Goal: Navigation & Orientation: Find specific page/section

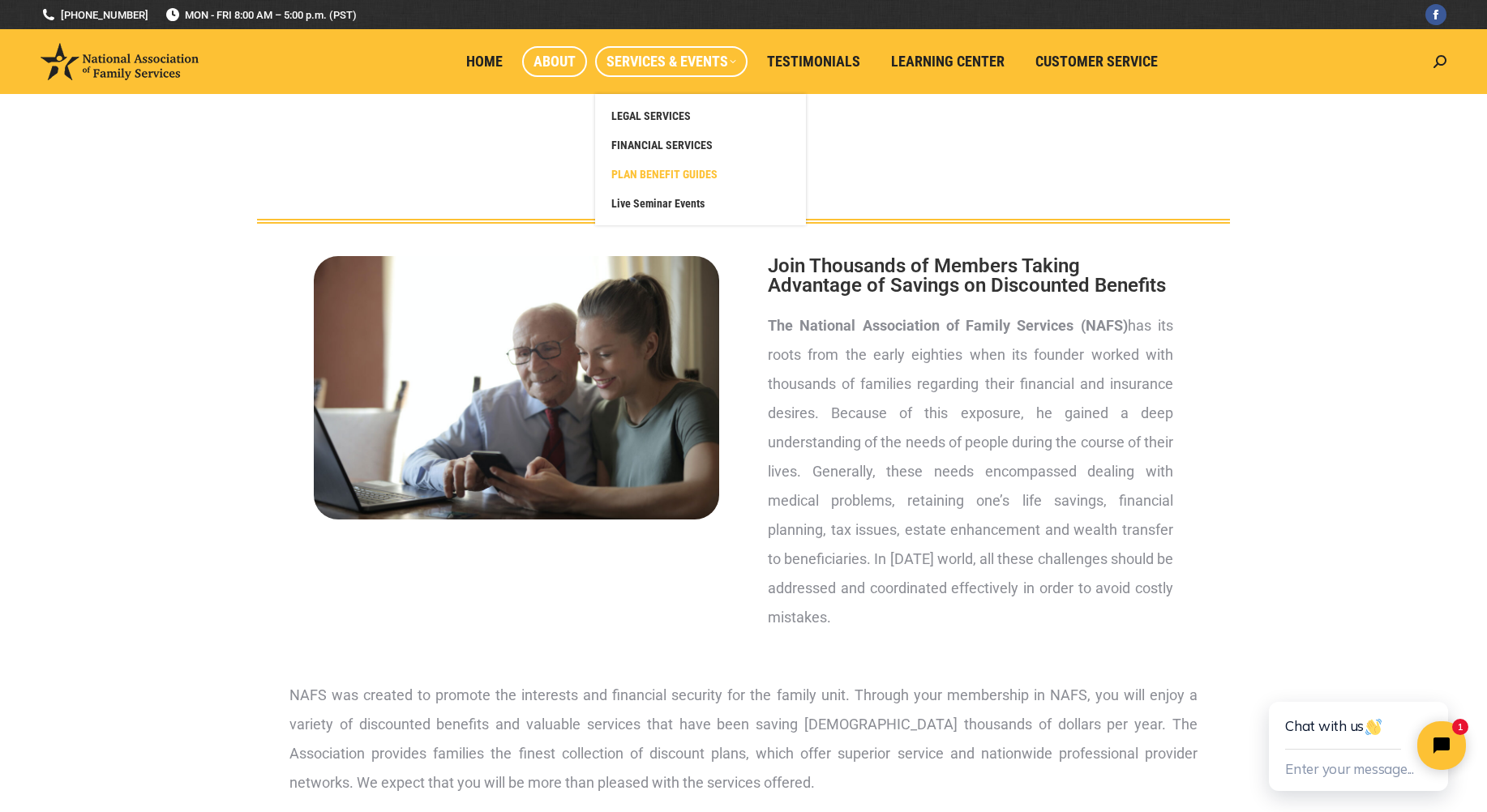
click at [673, 172] on span "PLAN BENEFIT GUIDES" at bounding box center [664, 174] width 106 height 15
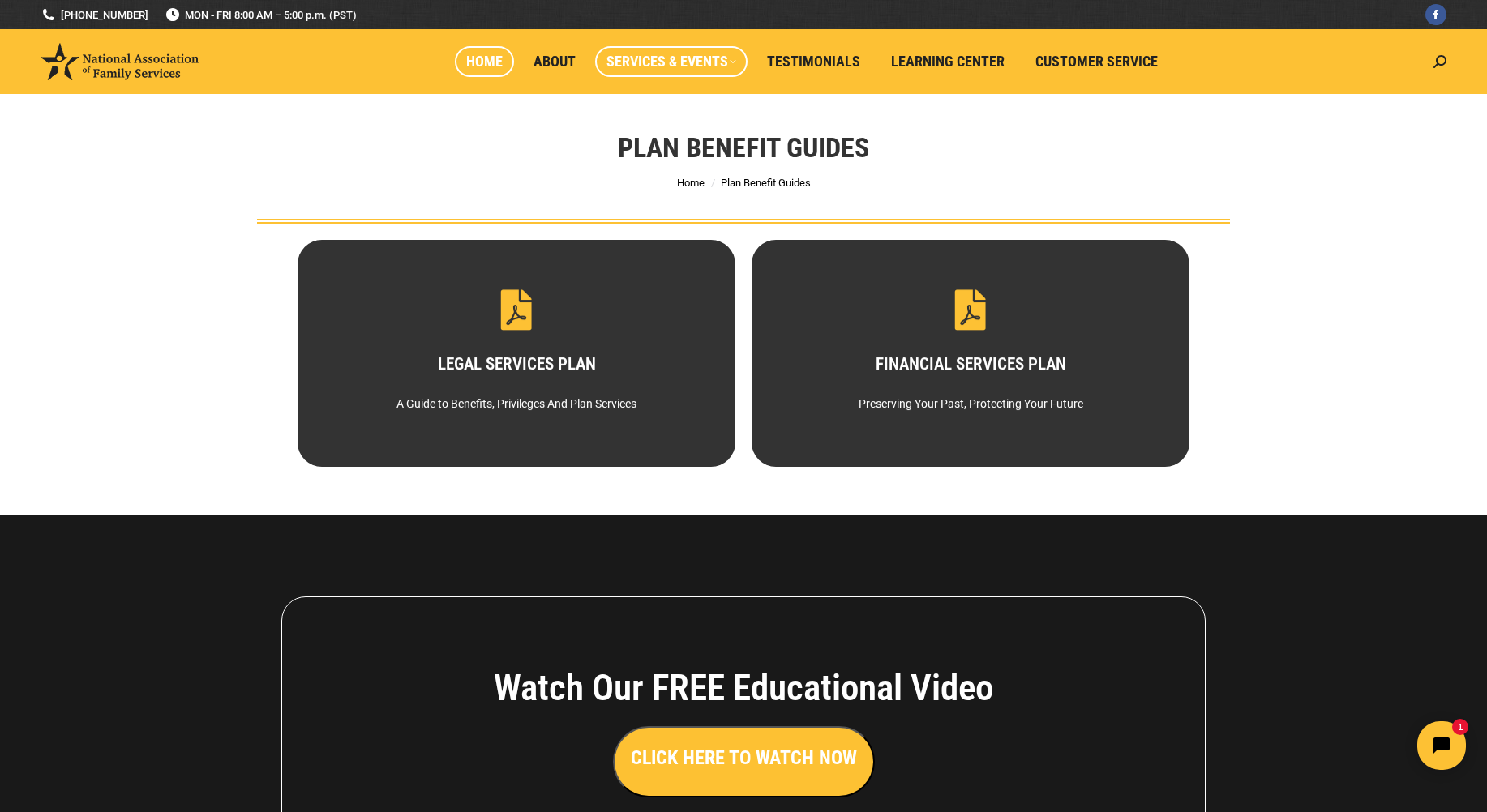
click at [476, 61] on span "Home" at bounding box center [484, 62] width 36 height 18
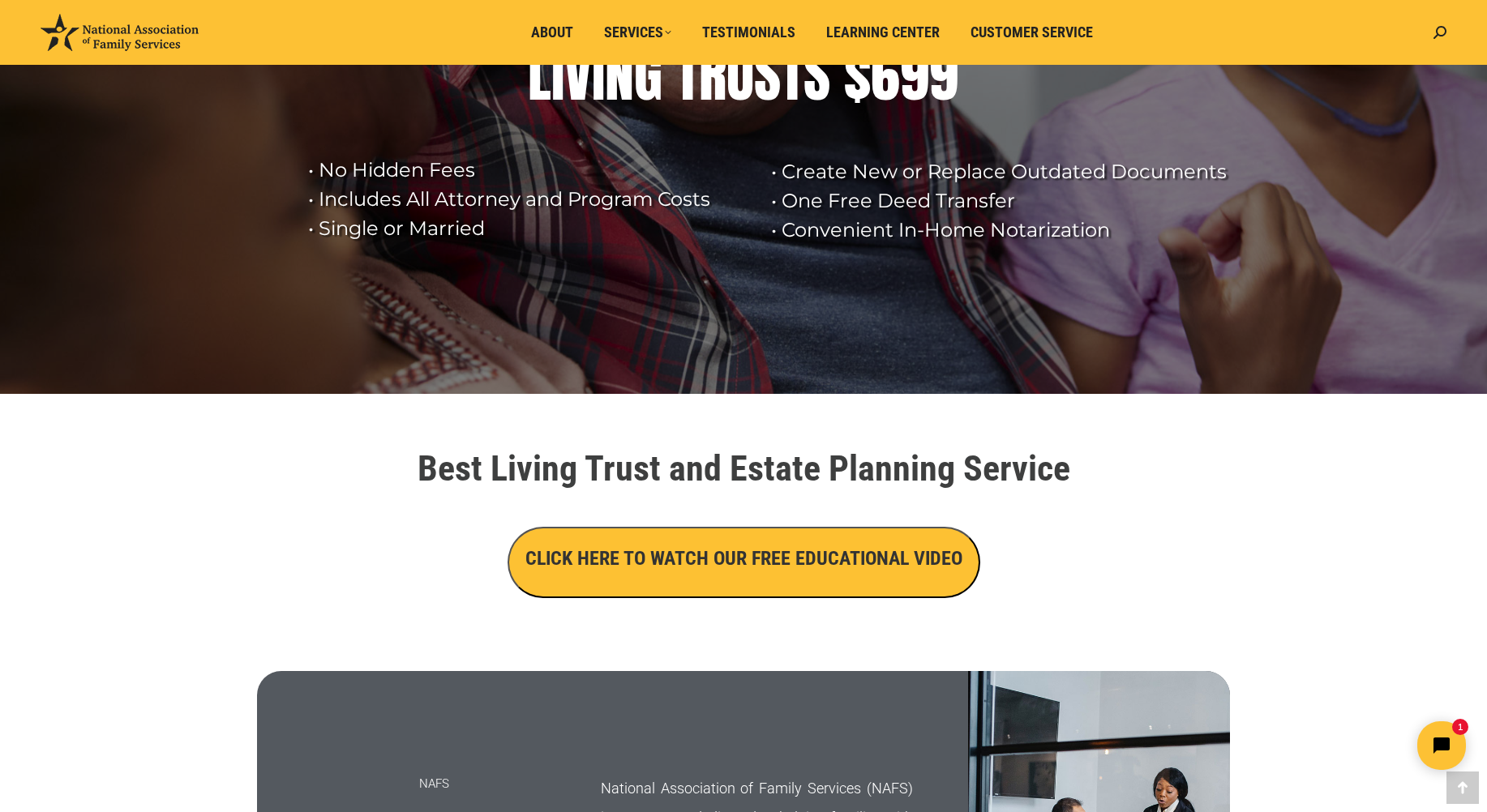
scroll to position [81, 0]
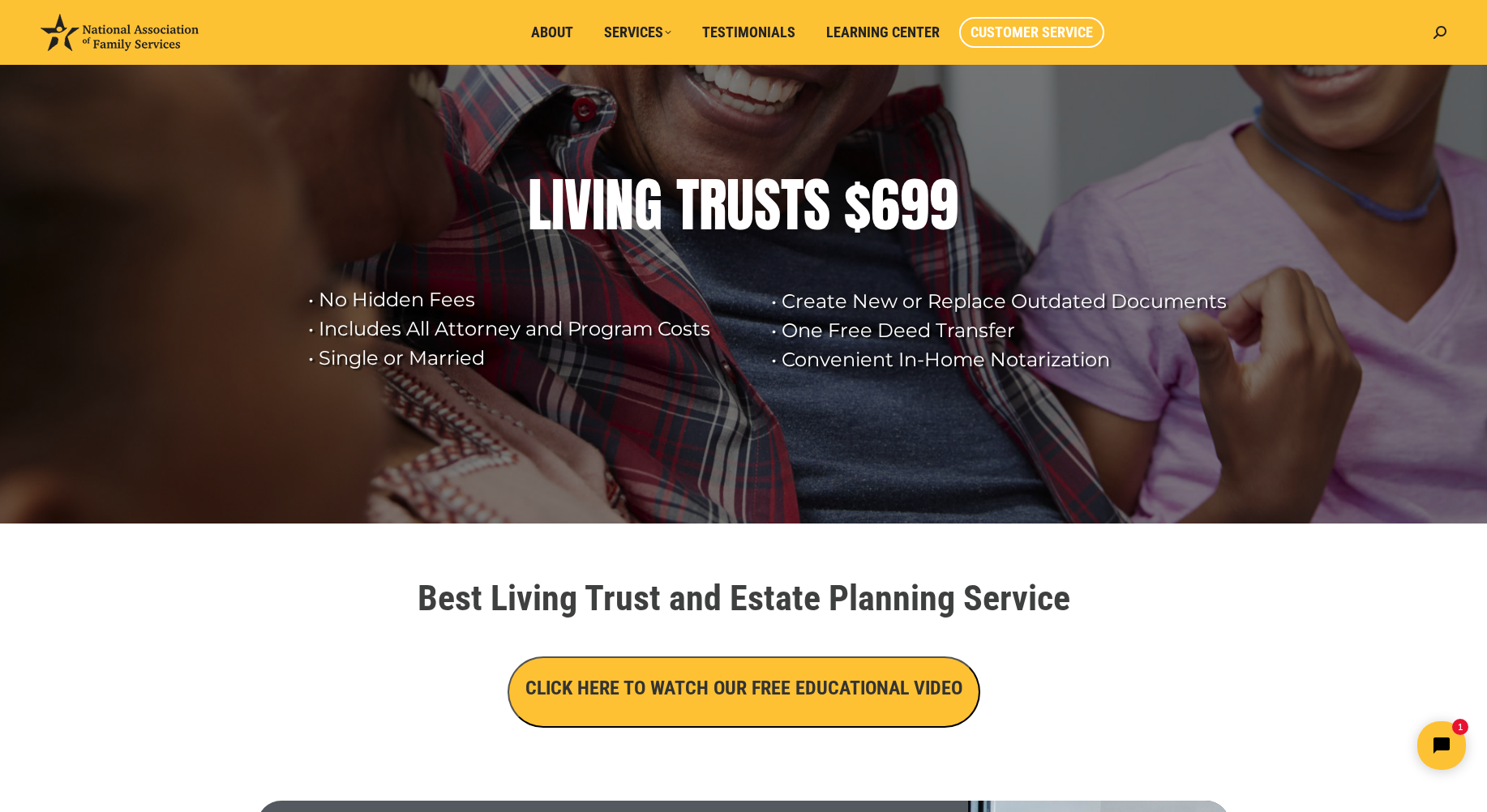
click at [1039, 25] on span "Customer Service" at bounding box center [1032, 33] width 122 height 18
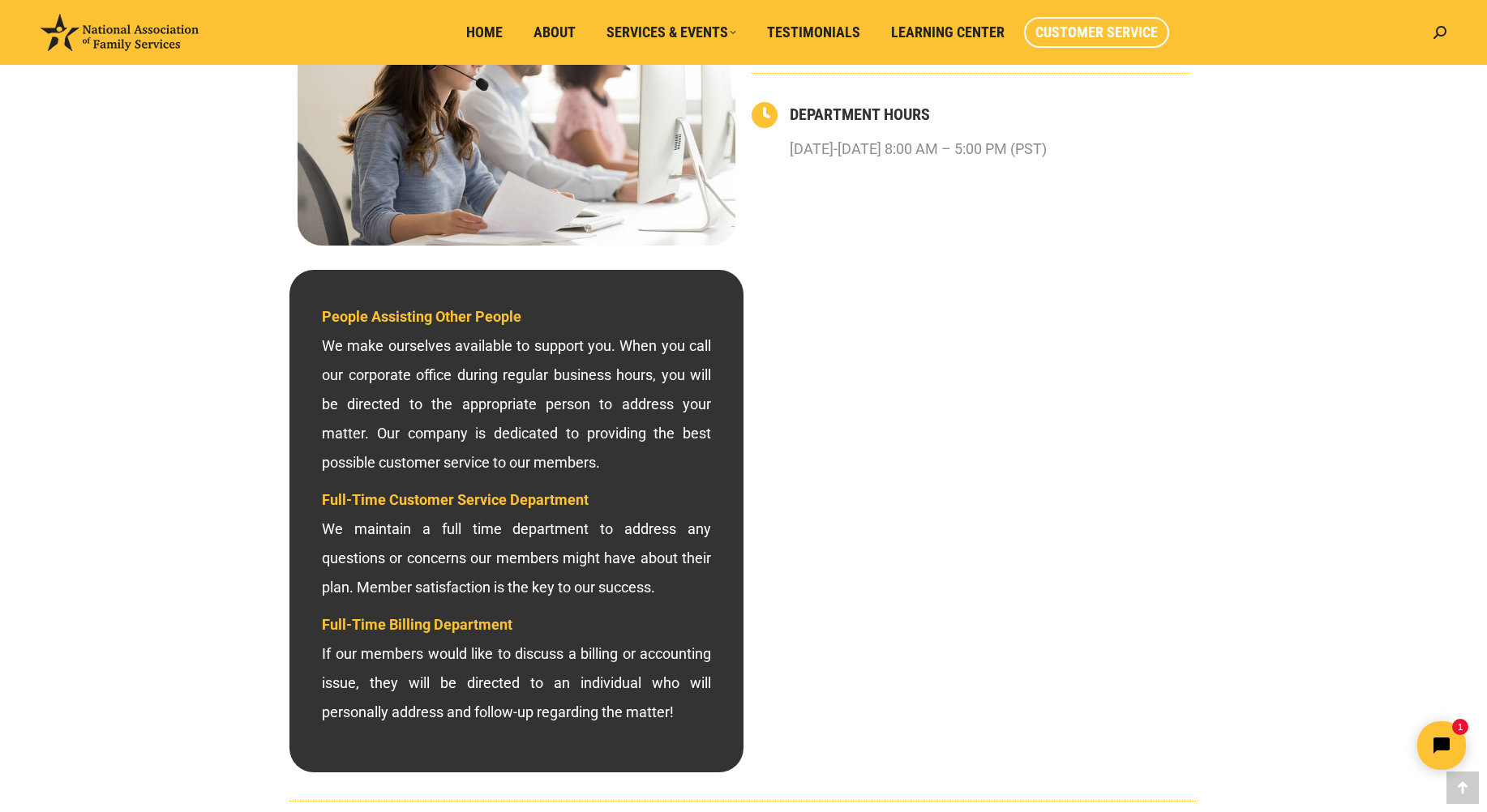
scroll to position [324, 0]
